Goal: Find specific page/section: Find specific page/section

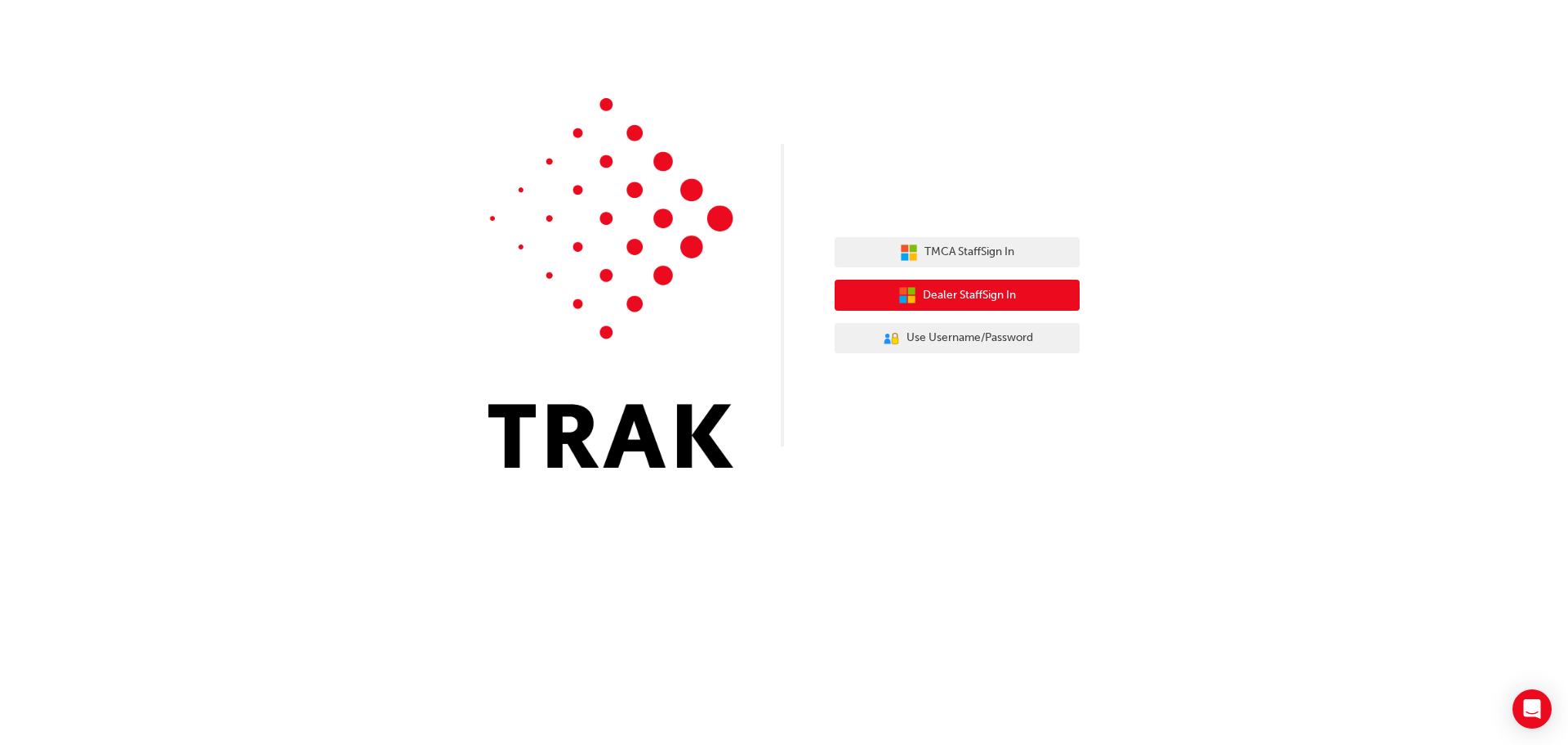
click at [981, 298] on span "Dealer Staff Sign In" at bounding box center [969, 295] width 93 height 19
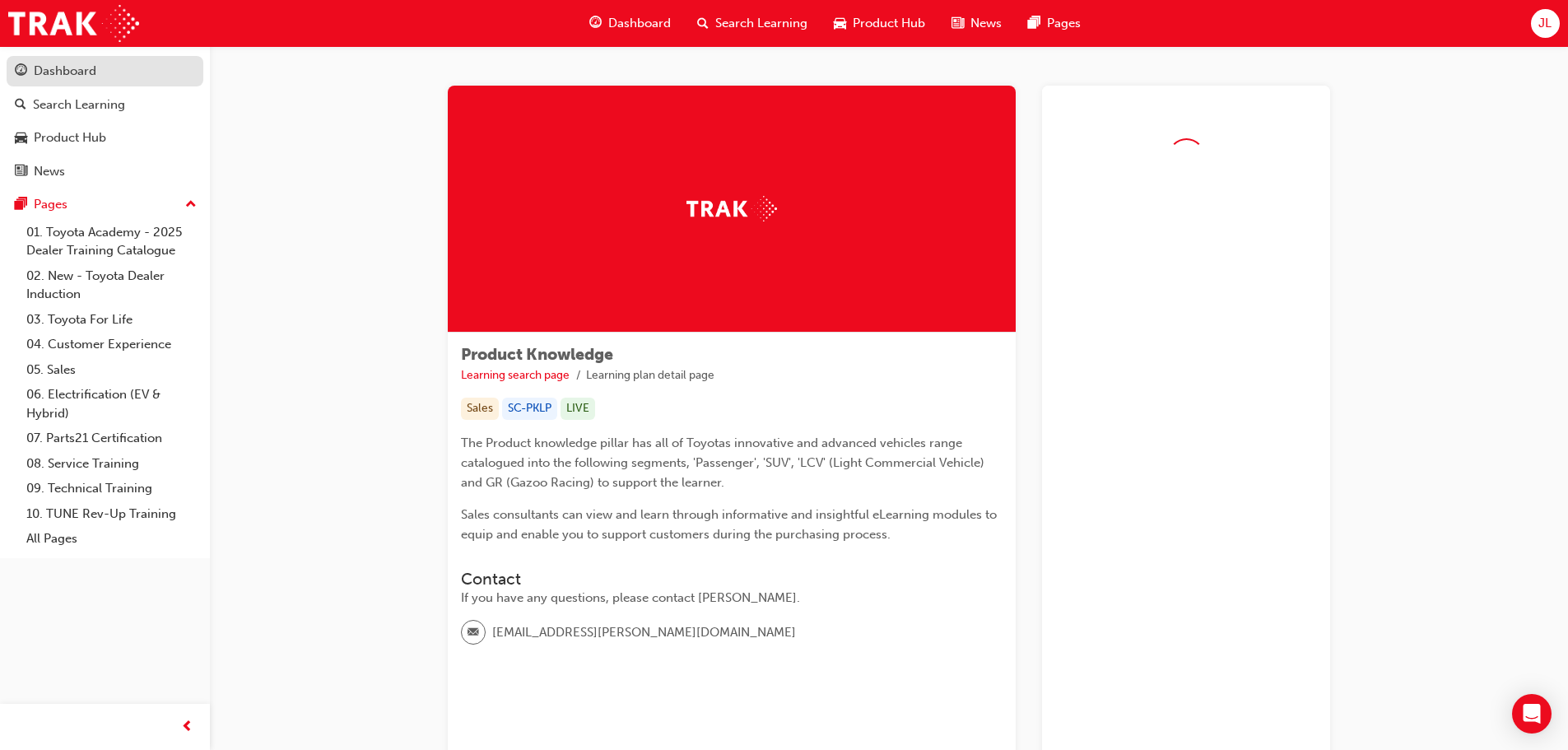
click at [119, 72] on div "Dashboard" at bounding box center [105, 72] width 180 height 21
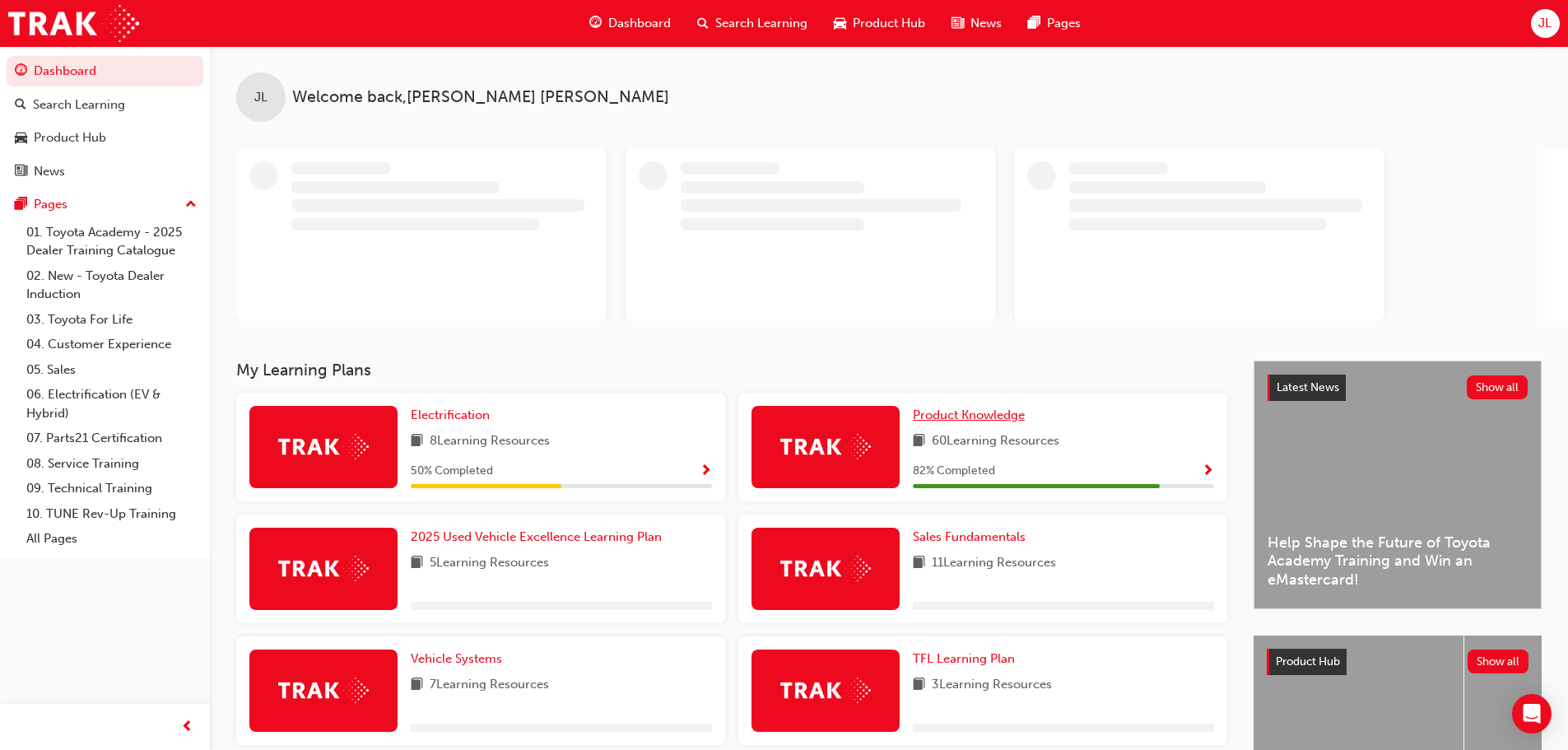
click at [990, 413] on span "Product Knowledge" at bounding box center [969, 414] width 112 height 15
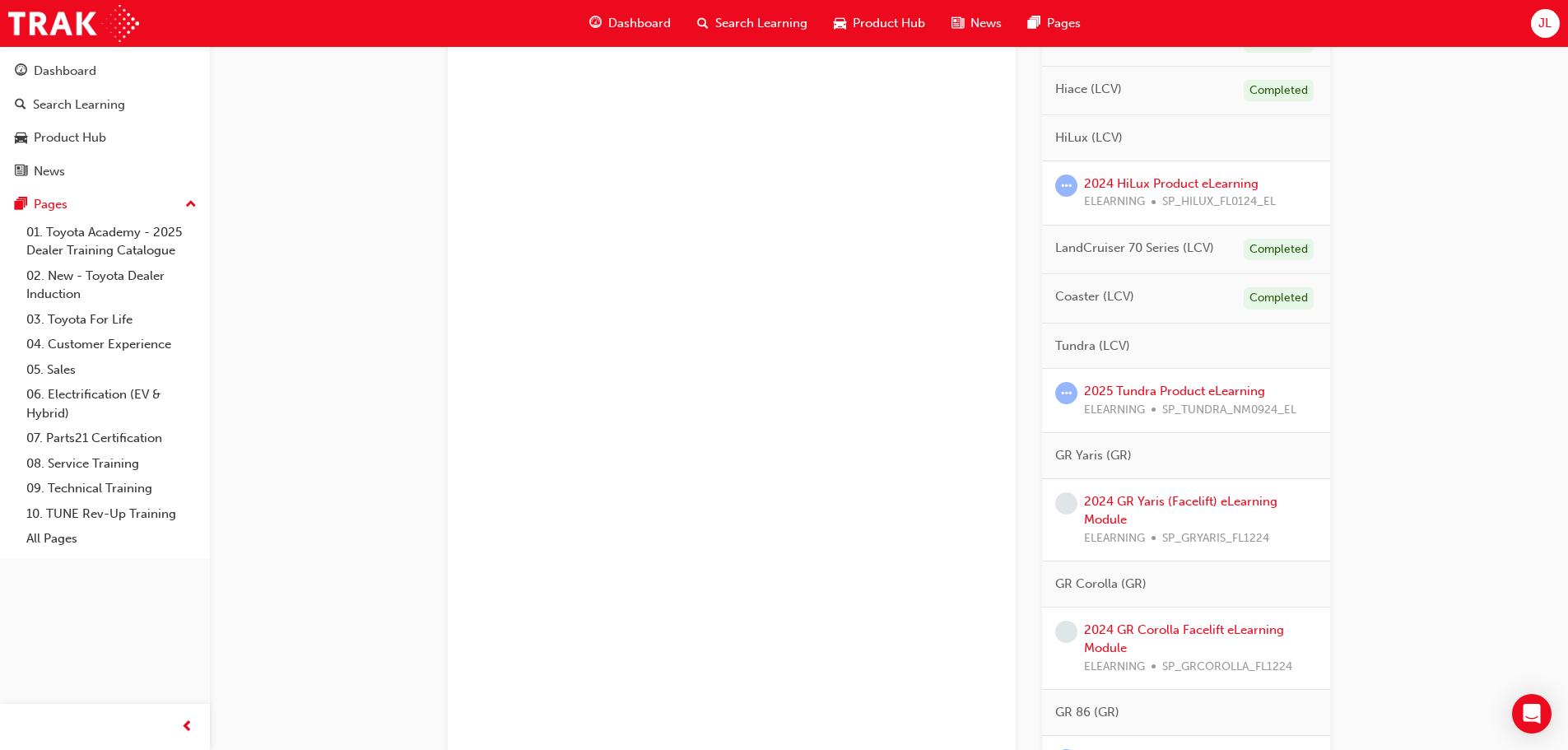
scroll to position [955, 0]
